Goal: Share content: Share content

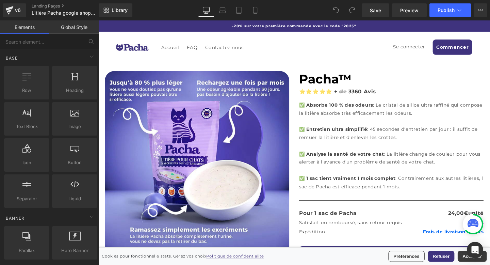
click at [461, 264] on button "Refuser" at bounding box center [459, 268] width 28 height 12
click at [117, 13] on span "Library" at bounding box center [120, 10] width 16 height 6
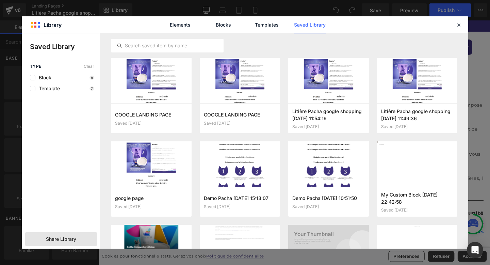
click at [71, 237] on span "Share Library" at bounding box center [61, 239] width 30 height 7
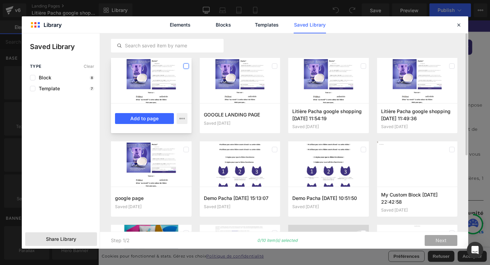
click at [186, 66] on label at bounding box center [185, 65] width 5 height 5
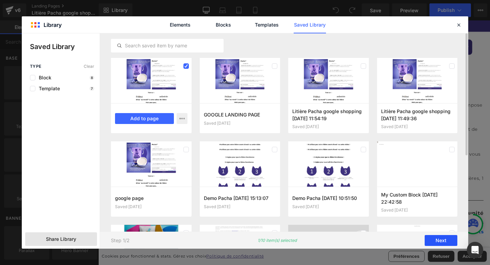
click at [437, 237] on button "Next" at bounding box center [441, 240] width 33 height 11
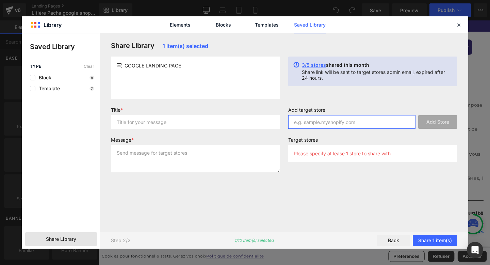
click at [360, 119] on input "text" at bounding box center [351, 122] width 127 height 14
paste input "[DOMAIN_NAME]"
type input "[DOMAIN_NAME]"
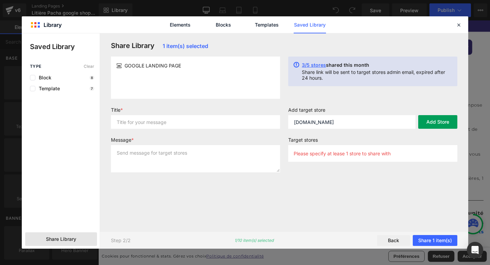
click at [429, 119] on button "Add Store" at bounding box center [437, 122] width 39 height 14
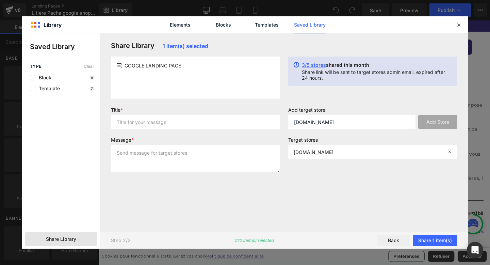
click at [175, 67] on span "GOOGLE LANDING PAGE" at bounding box center [153, 65] width 57 height 7
copy div "GOOGLE LANDING PAGE"
click at [147, 126] on input "text" at bounding box center [195, 122] width 169 height 14
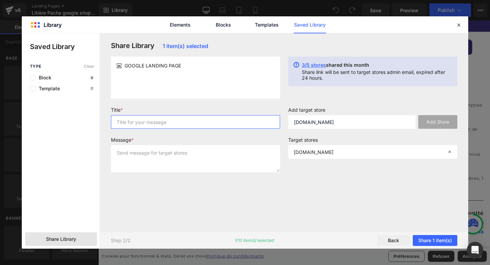
paste input "GOOGLE LANDING PAGE"
type input "GOOGLE LANDING PAGE"
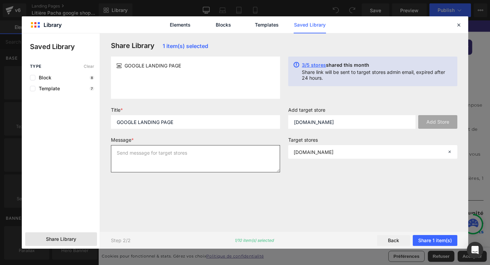
click at [150, 158] on textarea at bounding box center [195, 158] width 169 height 27
paste textarea "GOOGLE LANDING PAGE"
type textarea "GOOGLE LANDING PAGE"
click at [399, 179] on div "Share Library 1 item(s) selected GOOGLE LANDING PAGE 3/5 stores shared this mon…" at bounding box center [284, 133] width 355 height 182
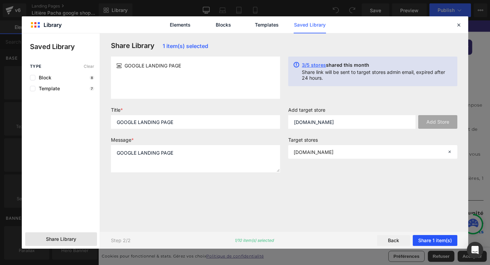
click at [437, 237] on button "Share 1 item(s)" at bounding box center [435, 240] width 45 height 11
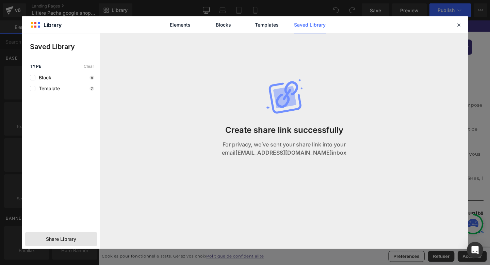
click at [272, 150] on strong "[EMAIL_ADDRESS][DOMAIN_NAME]" at bounding box center [284, 152] width 96 height 7
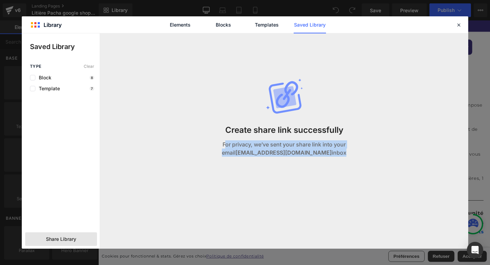
click at [272, 150] on strong "[EMAIL_ADDRESS][DOMAIN_NAME]" at bounding box center [284, 152] width 96 height 7
click at [275, 168] on div "Create share link successfully For privacy, we’ve sent your share link into you…" at bounding box center [284, 124] width 172 height 182
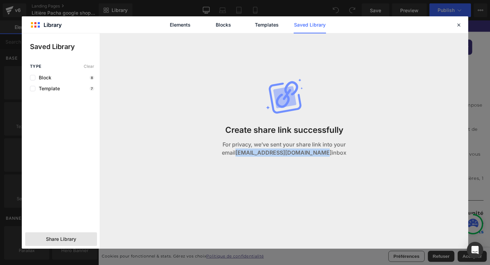
drag, startPoint x: 318, startPoint y: 152, endPoint x: 233, endPoint y: 152, distance: 85.4
click at [236, 152] on strong "[EMAIL_ADDRESS][DOMAIN_NAME]" at bounding box center [284, 152] width 96 height 7
copy strong "[EMAIL_ADDRESS][DOMAIN_NAME]"
click at [461, 26] on icon at bounding box center [459, 25] width 6 height 6
